Goal: Information Seeking & Learning: Find specific fact

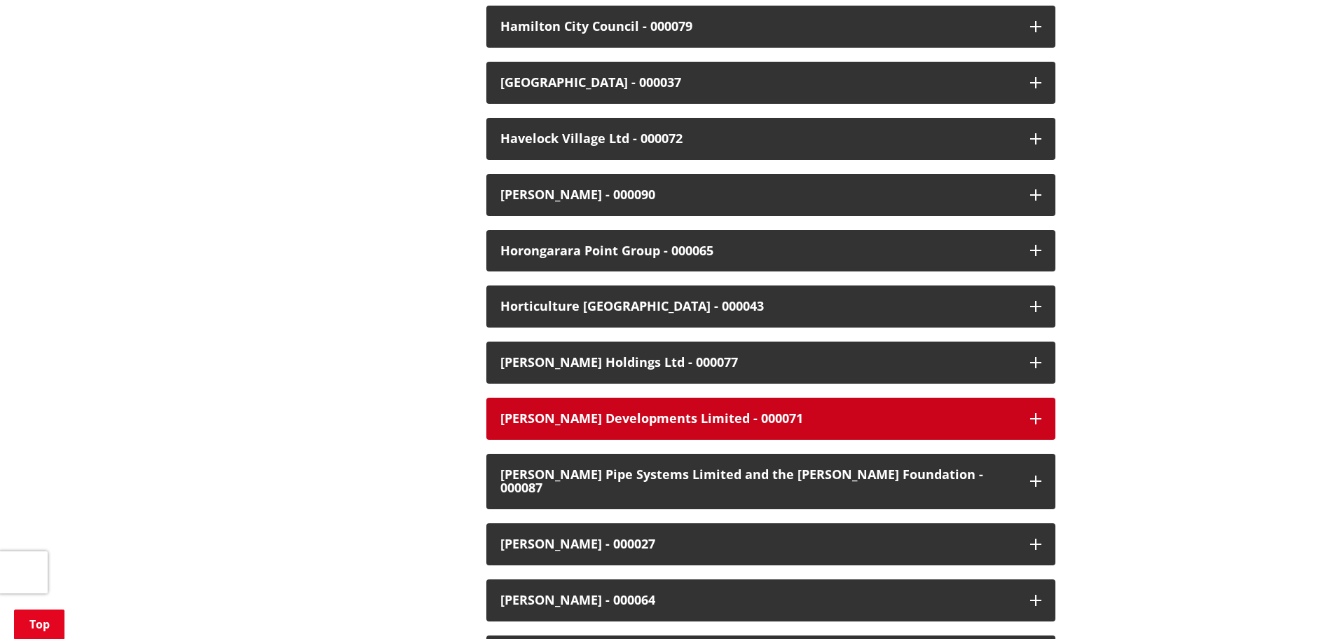
scroll to position [1612, 0]
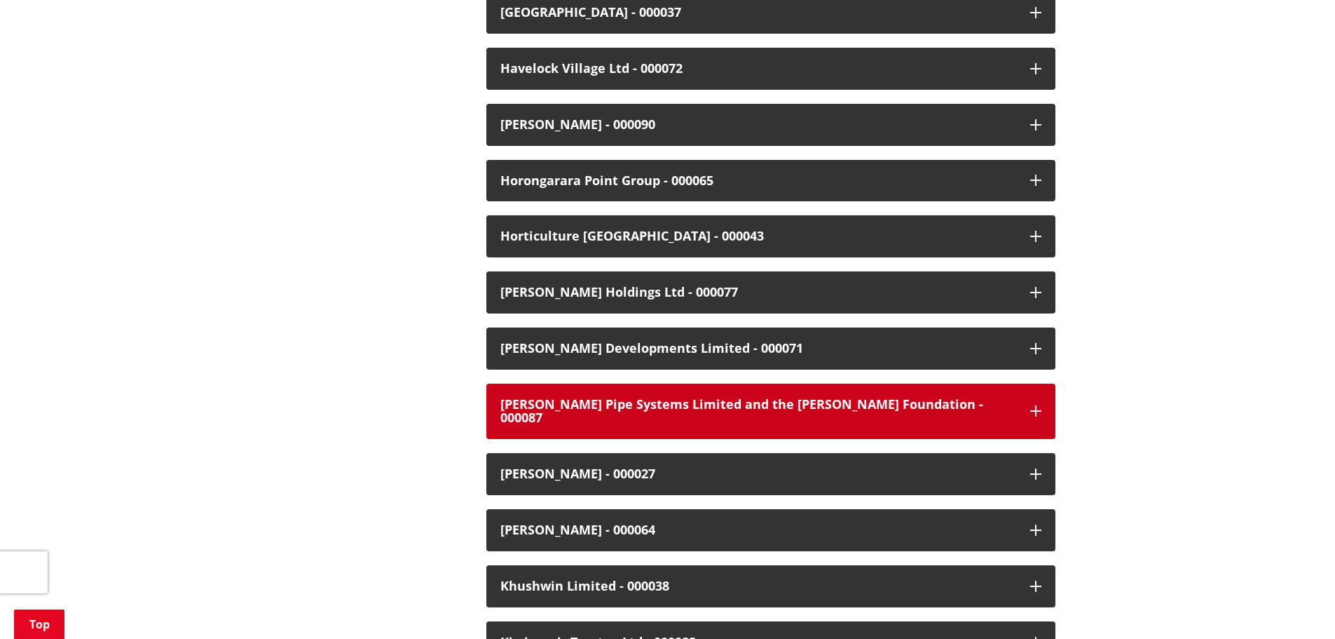
click at [791, 407] on div "[PERSON_NAME] Pipe Systems Limited and the [PERSON_NAME] Foundation - 000087" at bounding box center [758, 411] width 516 height 28
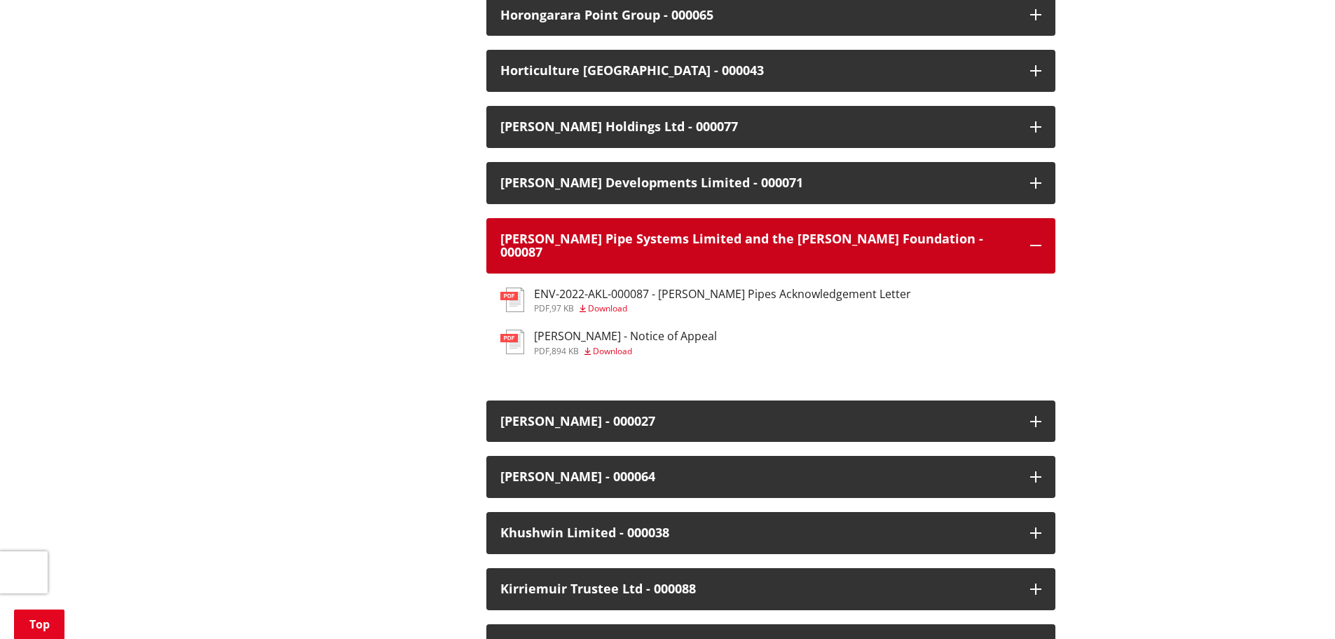
scroll to position [1822, 0]
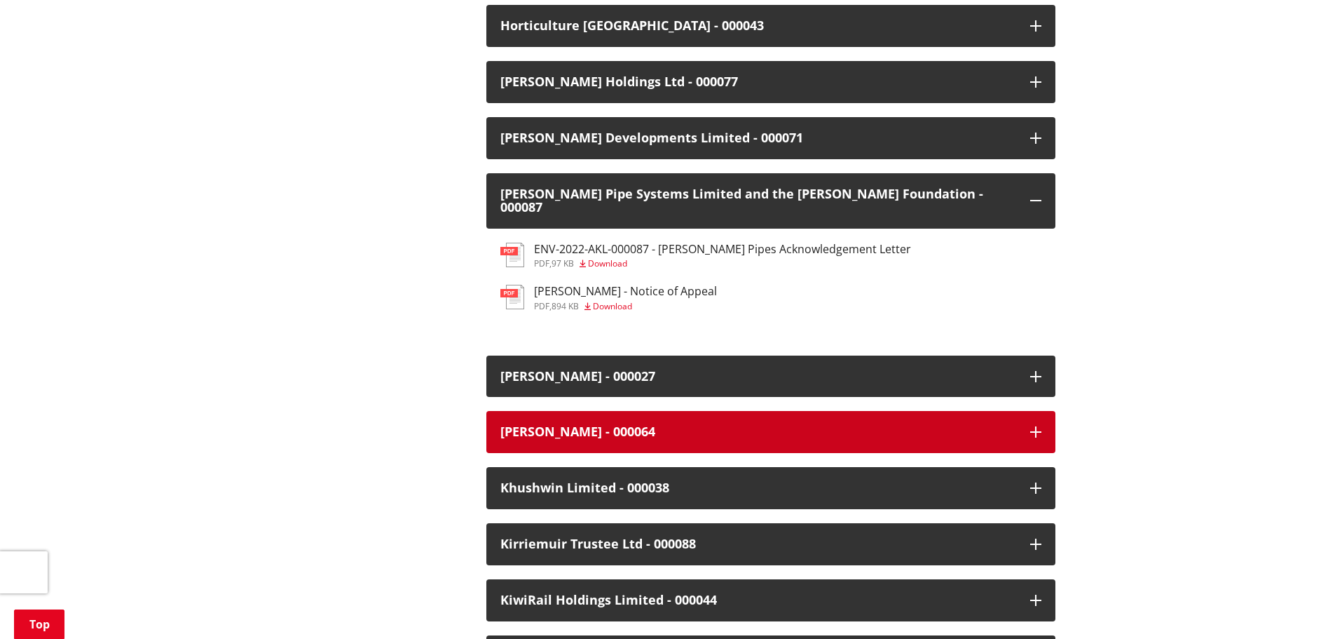
click at [603, 427] on button "[PERSON_NAME] - 000064" at bounding box center [770, 432] width 569 height 42
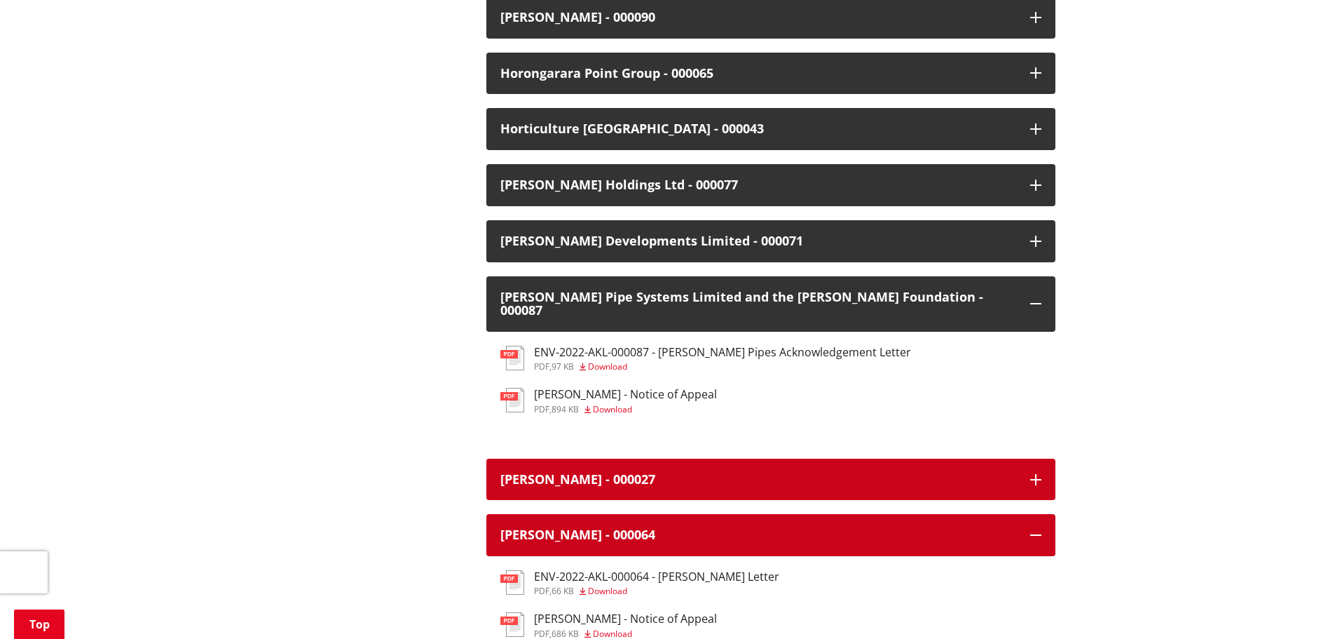
scroll to position [1752, 0]
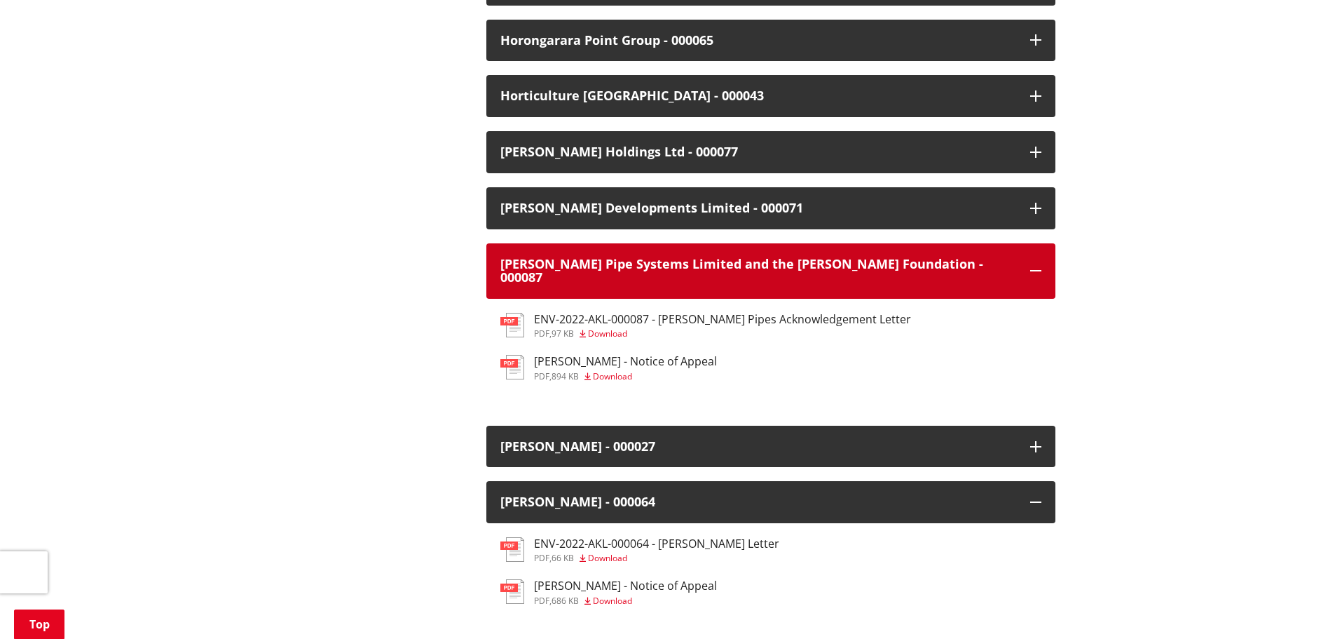
click at [1037, 265] on icon "button" at bounding box center [1035, 270] width 11 height 11
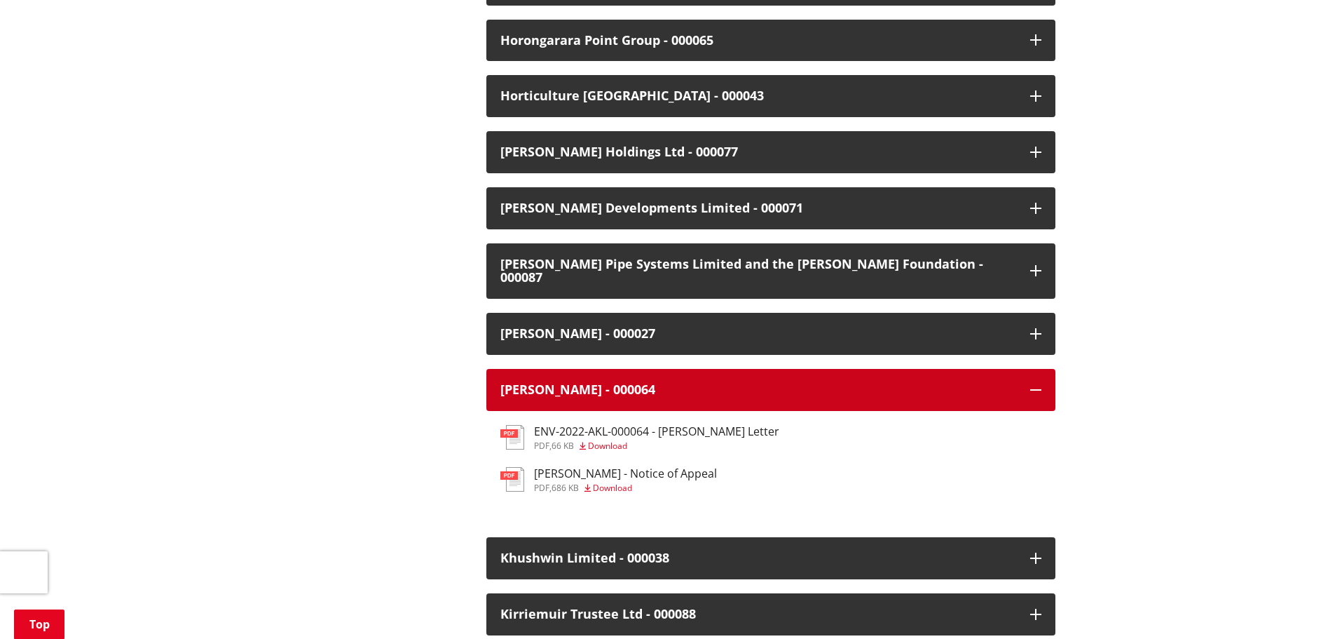
click at [1038, 384] on icon "button" at bounding box center [1035, 389] width 11 height 11
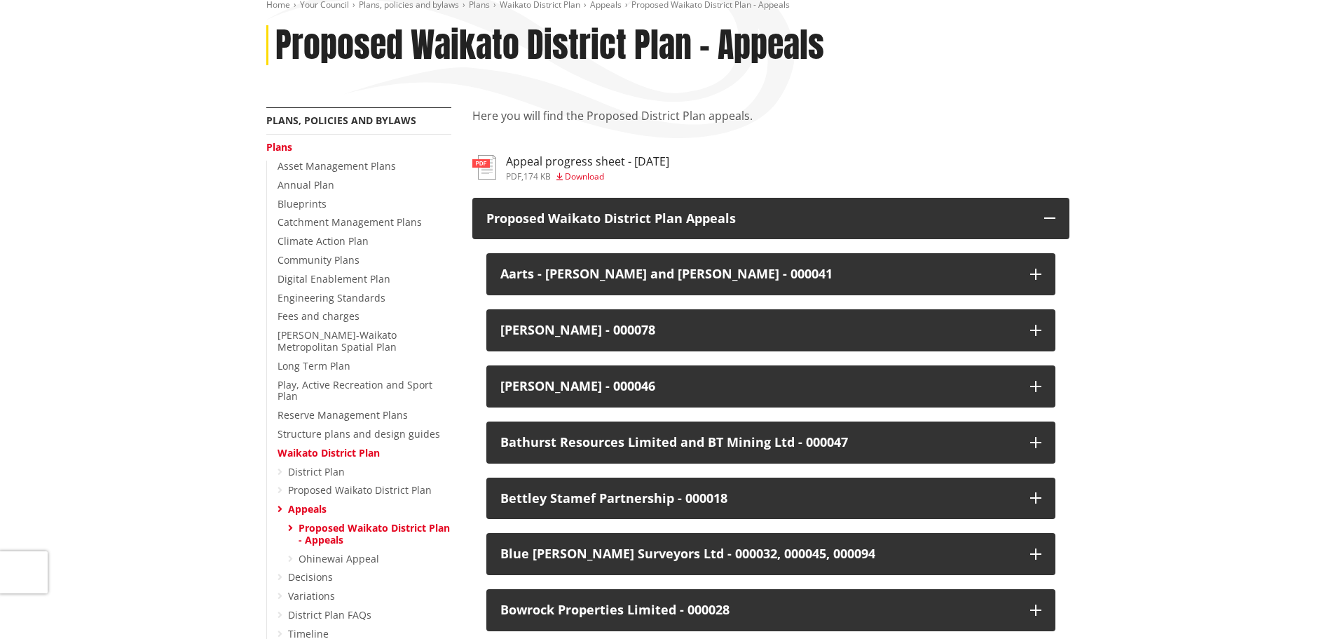
scroll to position [0, 0]
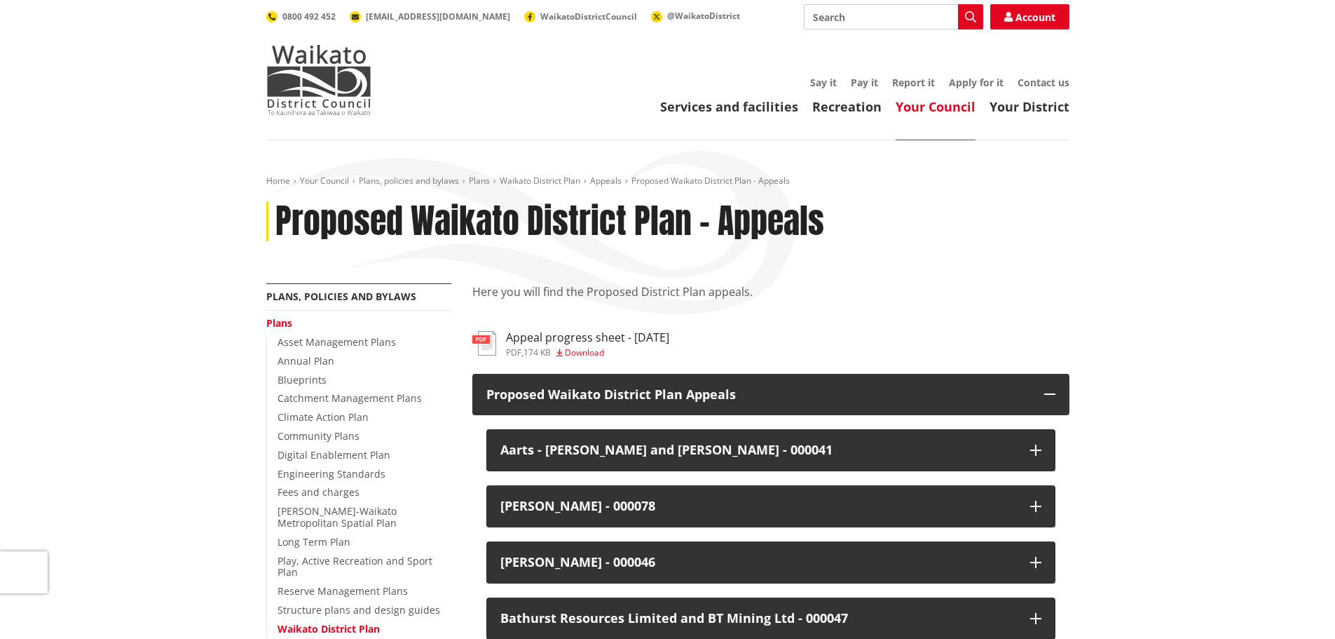
click at [838, 14] on input "Search" at bounding box center [893, 16] width 179 height 25
type input "000080"
click at [970, 14] on icon "button" at bounding box center [970, 16] width 11 height 11
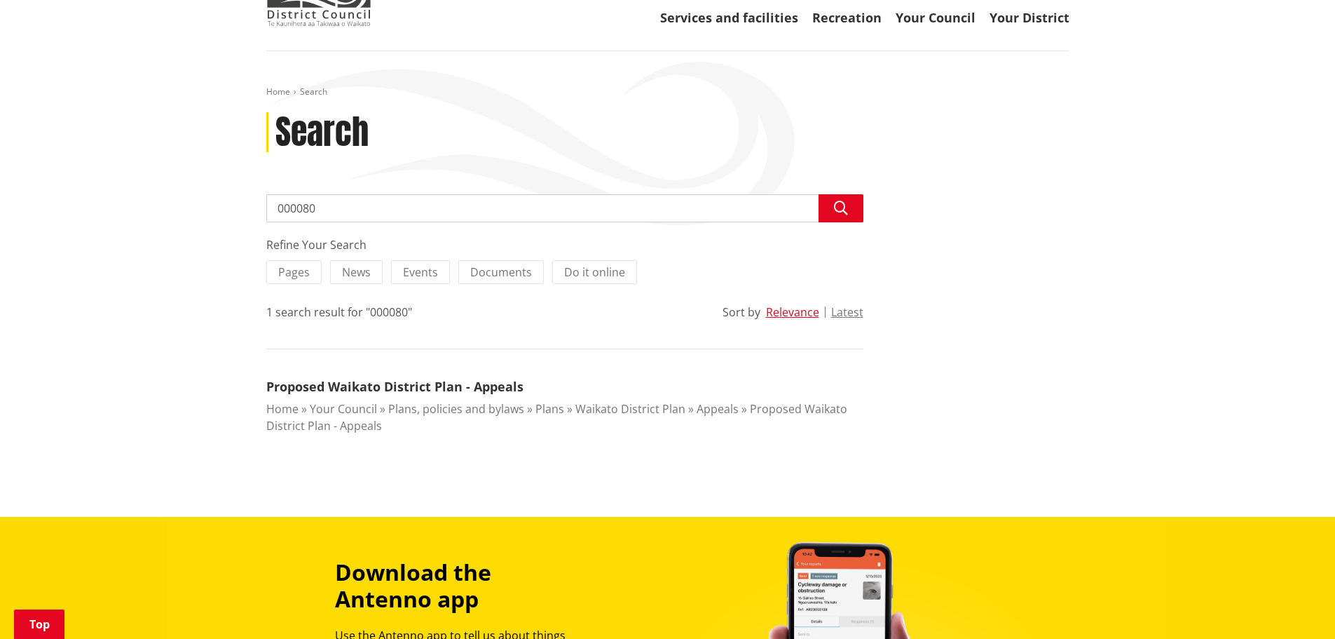
scroll to position [210, 0]
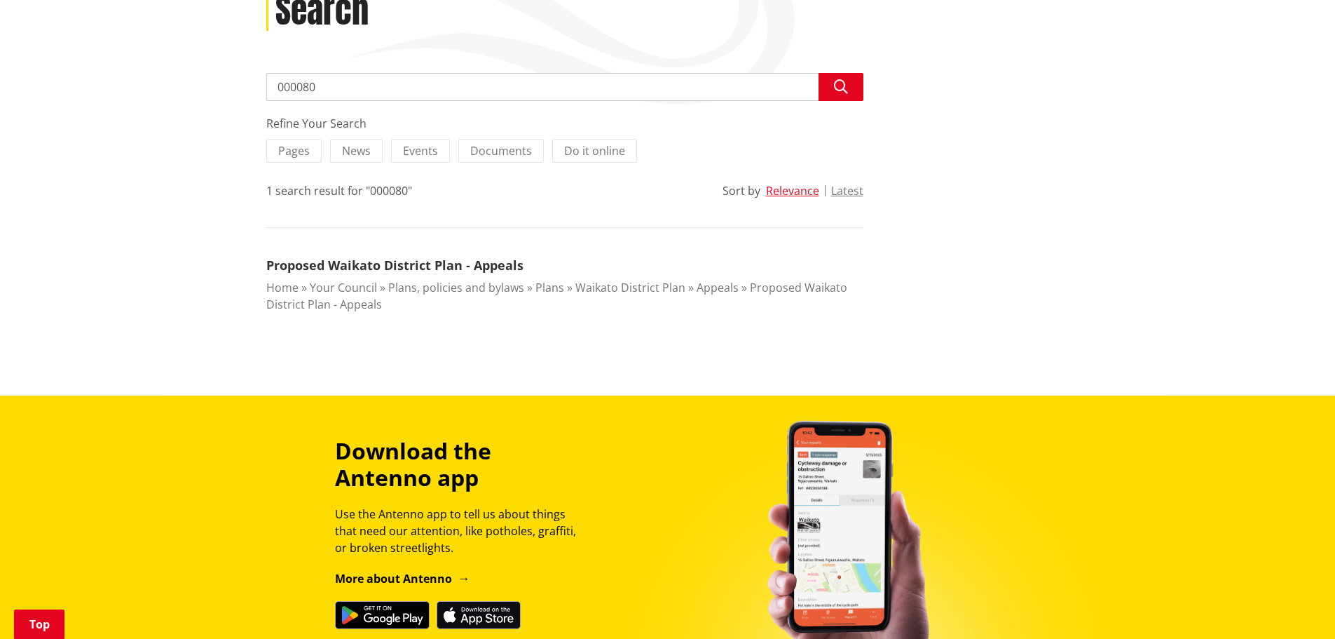
click at [355, 301] on link "Proposed Waikato District Plan - Appeals" at bounding box center [556, 296] width 581 height 32
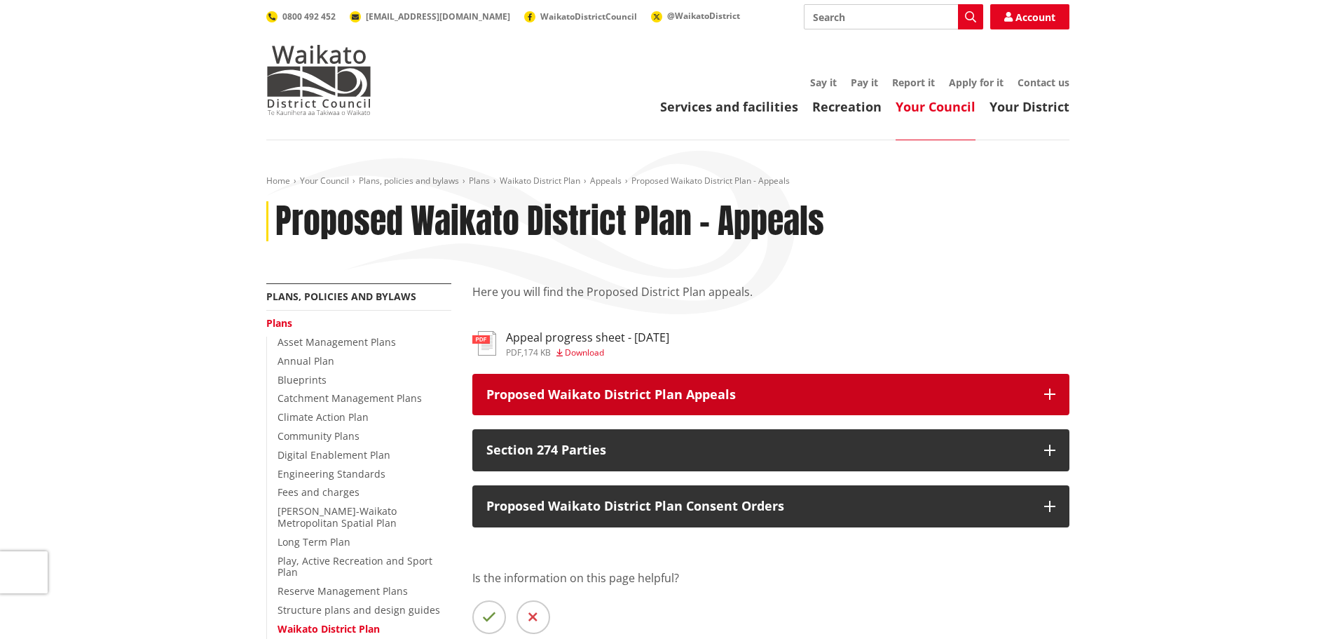
click at [1047, 396] on icon "button" at bounding box center [1049, 393] width 11 height 11
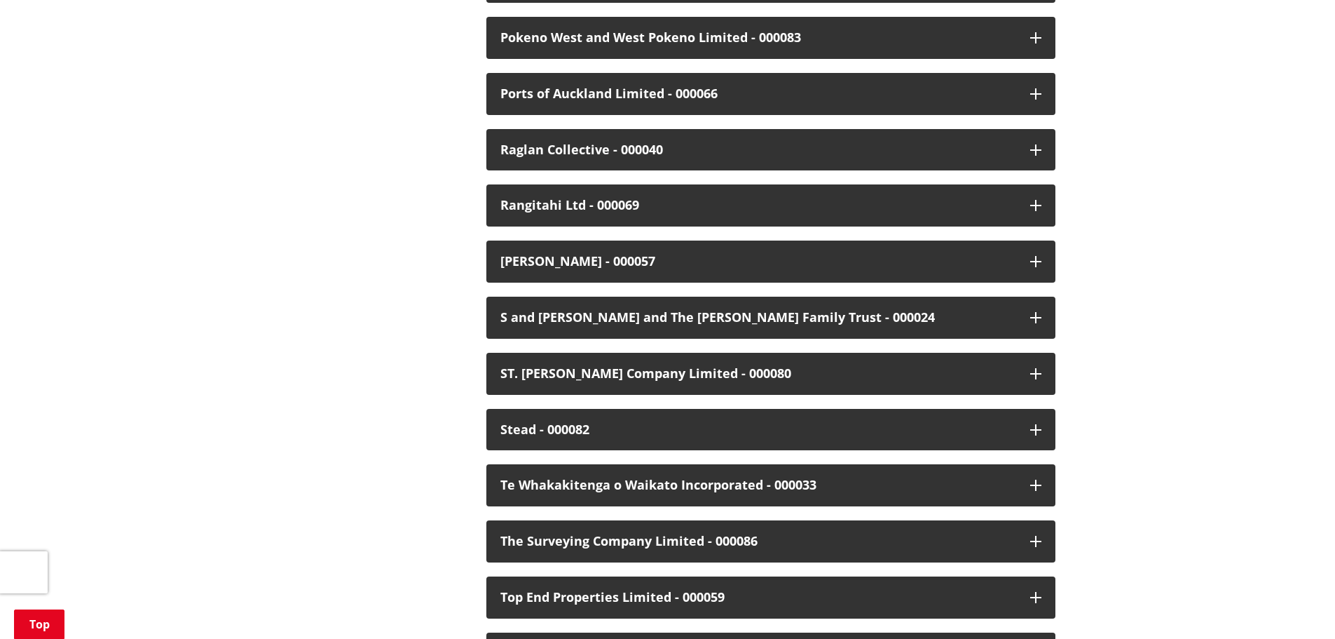
scroll to position [2944, 0]
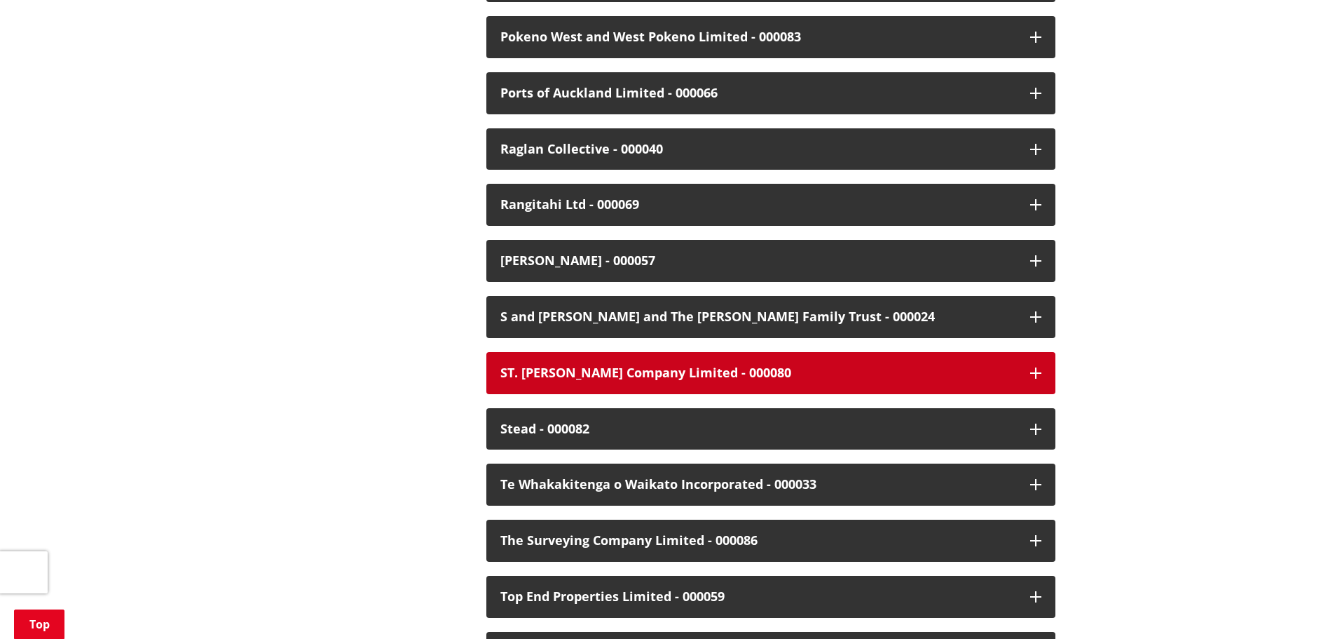
click at [599, 366] on div "ST. [PERSON_NAME] Company Limited - 000080" at bounding box center [758, 373] width 516 height 14
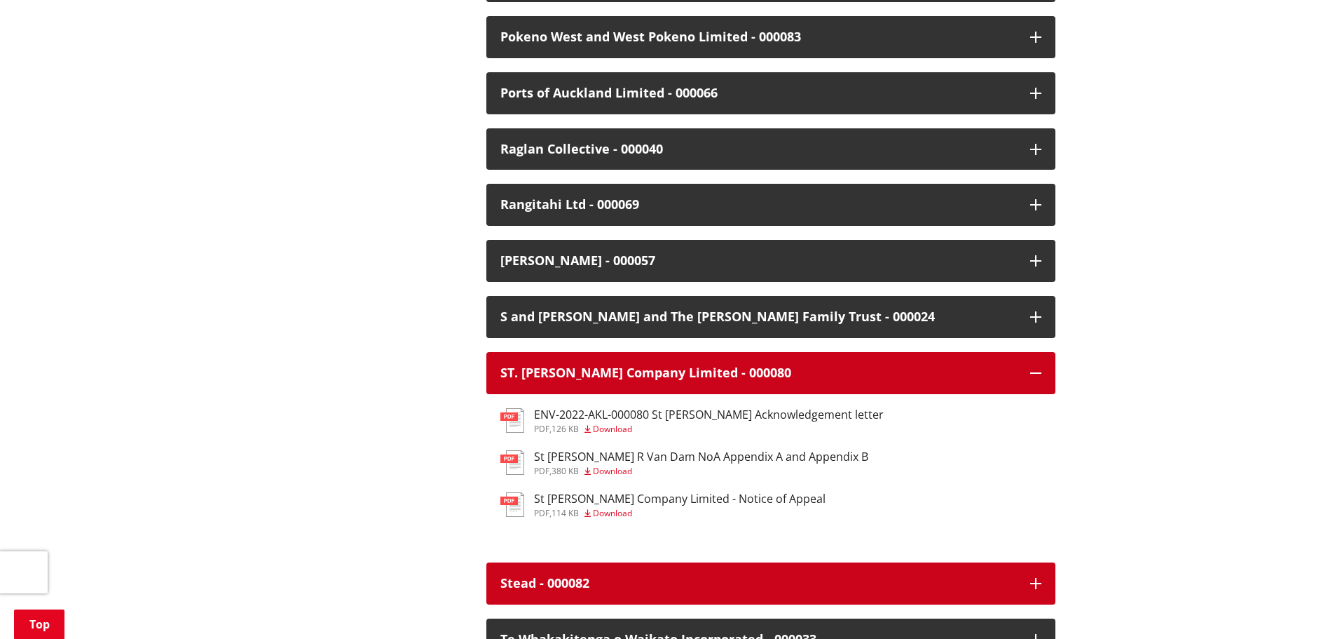
scroll to position [3084, 0]
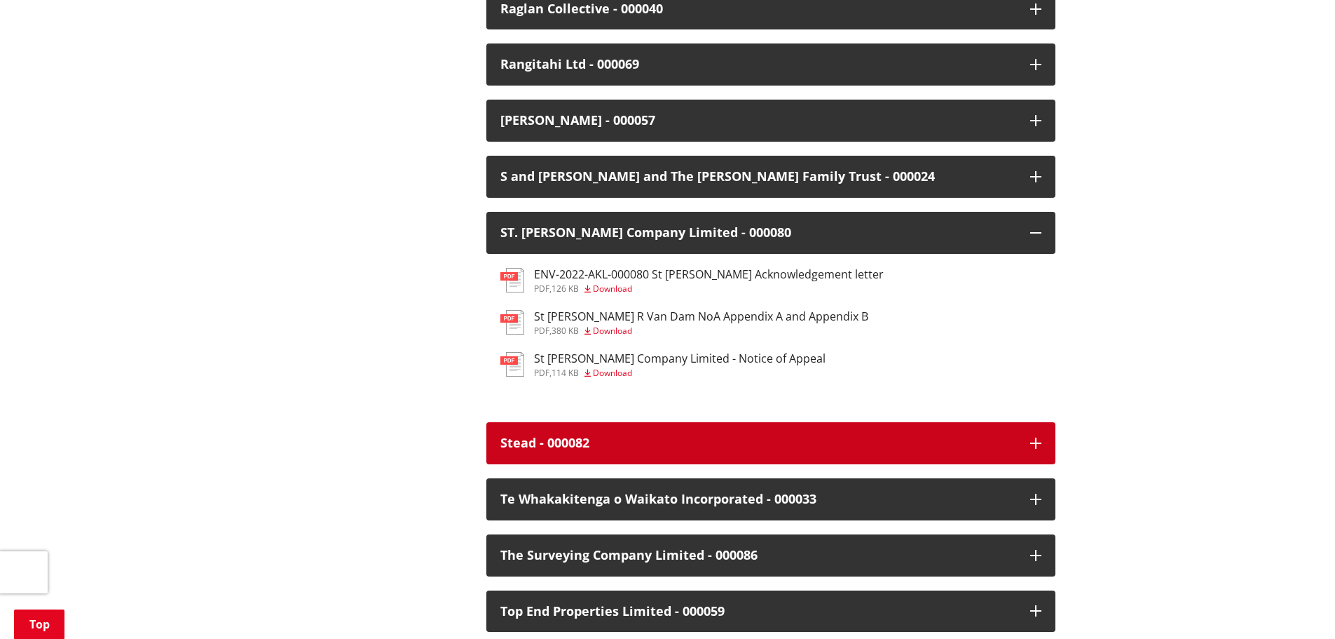
click at [562, 436] on div "Stead - 000082" at bounding box center [758, 443] width 516 height 14
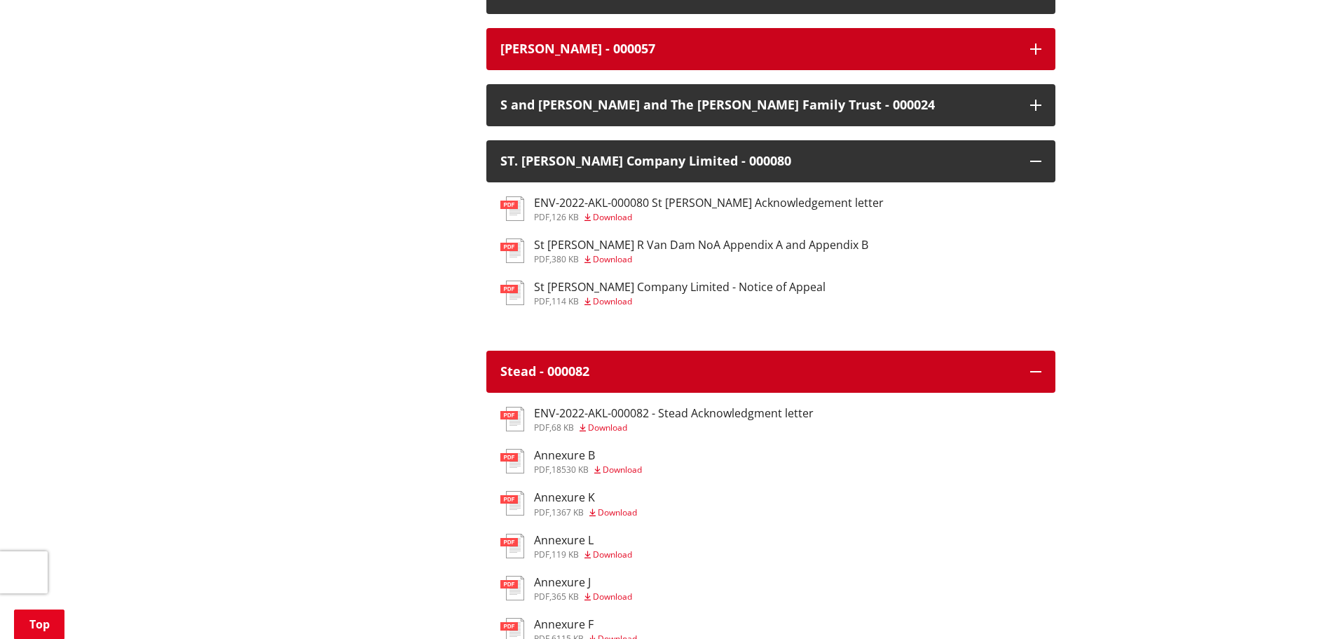
scroll to position [3224, 0]
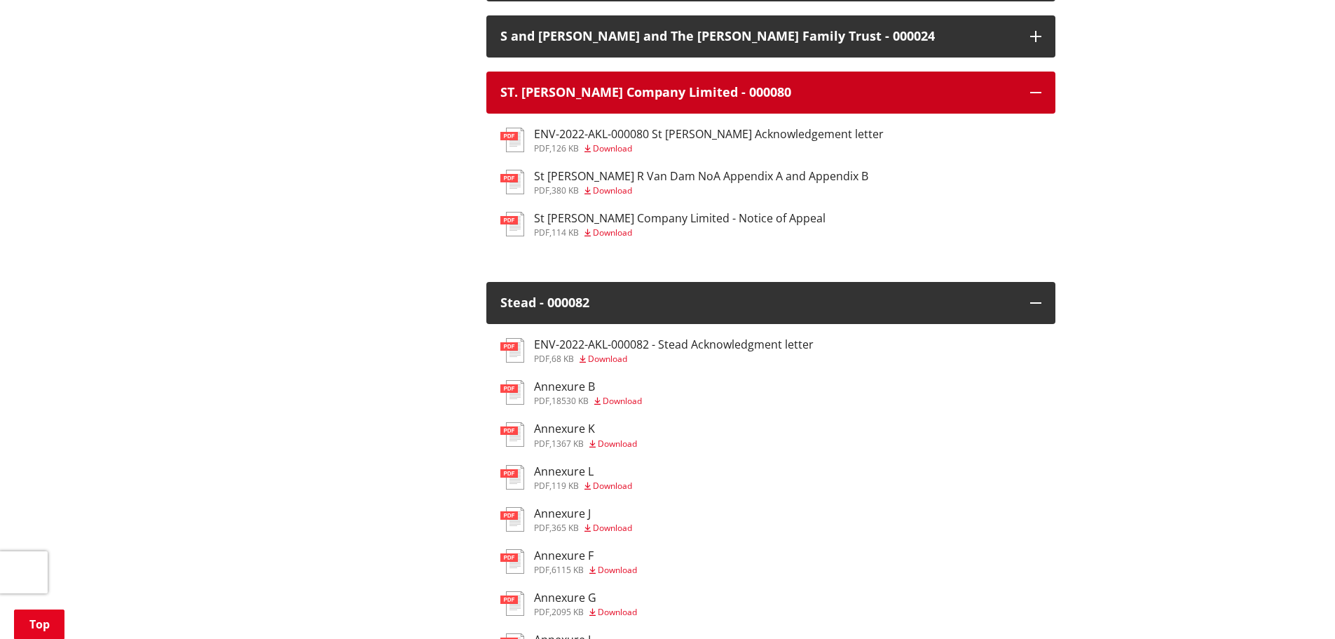
click at [1039, 87] on icon "button" at bounding box center [1035, 92] width 11 height 11
